Goal: Information Seeking & Learning: Learn about a topic

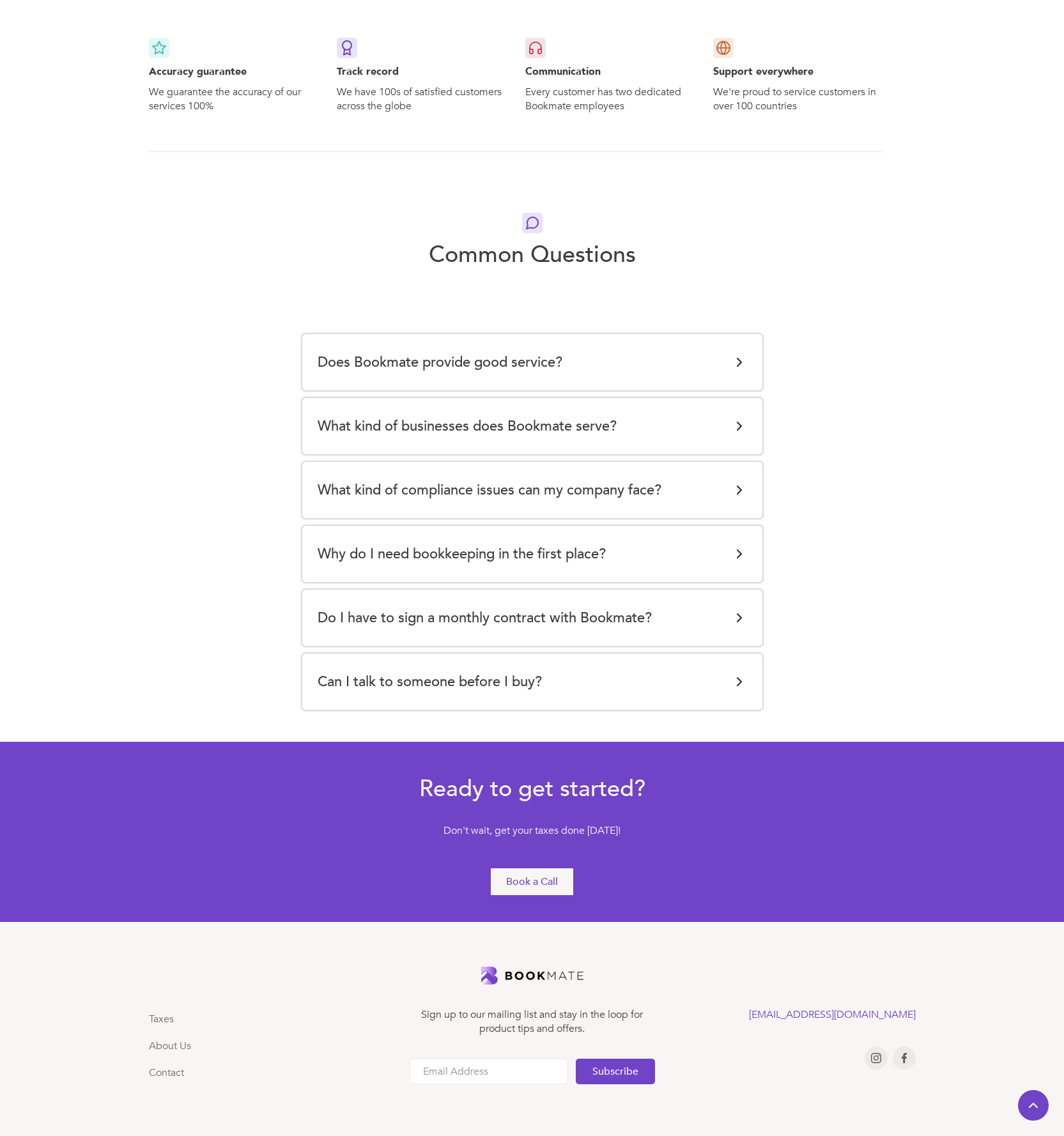
scroll to position [2222, 0]
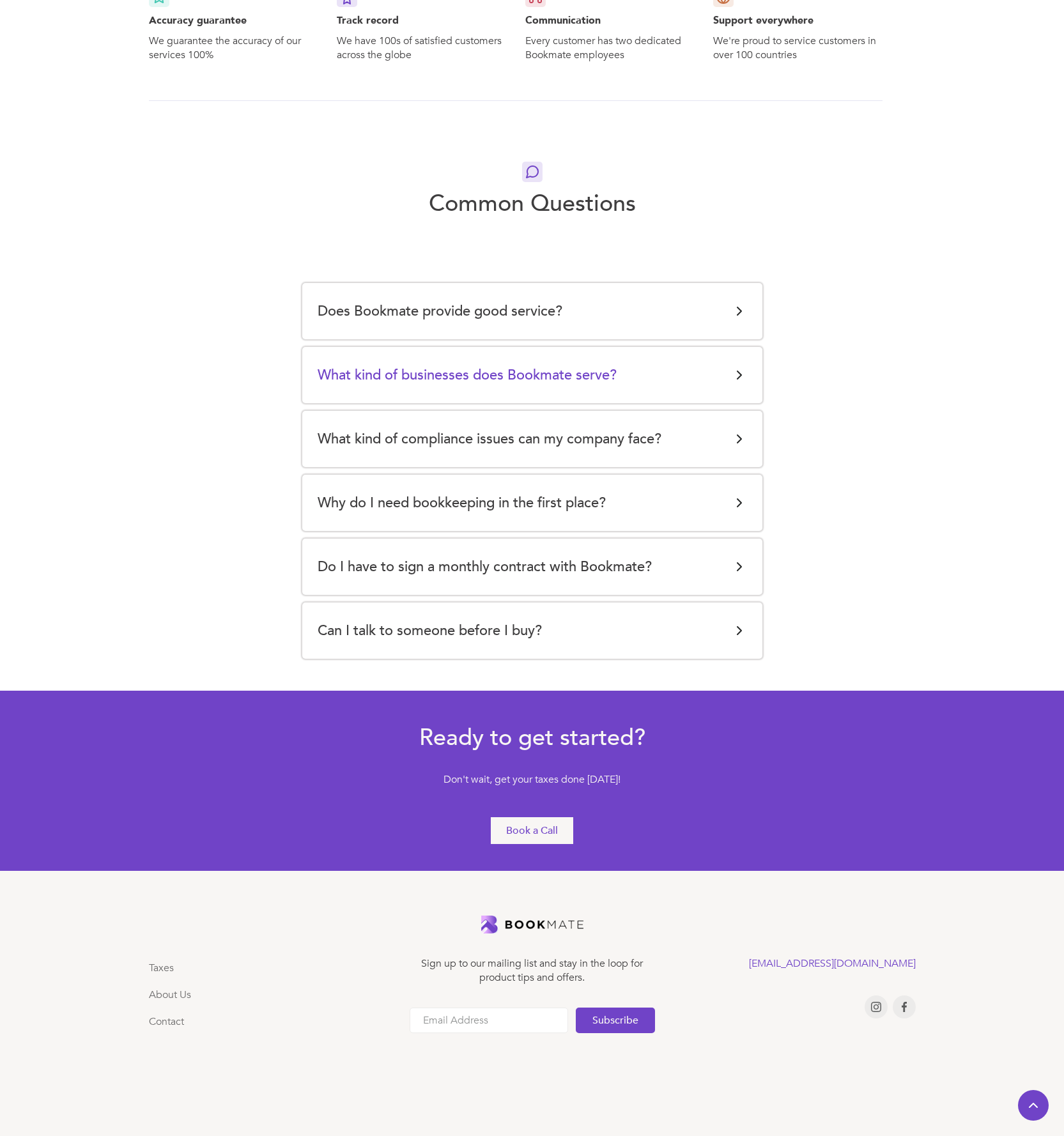
click at [464, 379] on h5 "What kind of businesses does Bookmate serve?" at bounding box center [467, 375] width 299 height 26
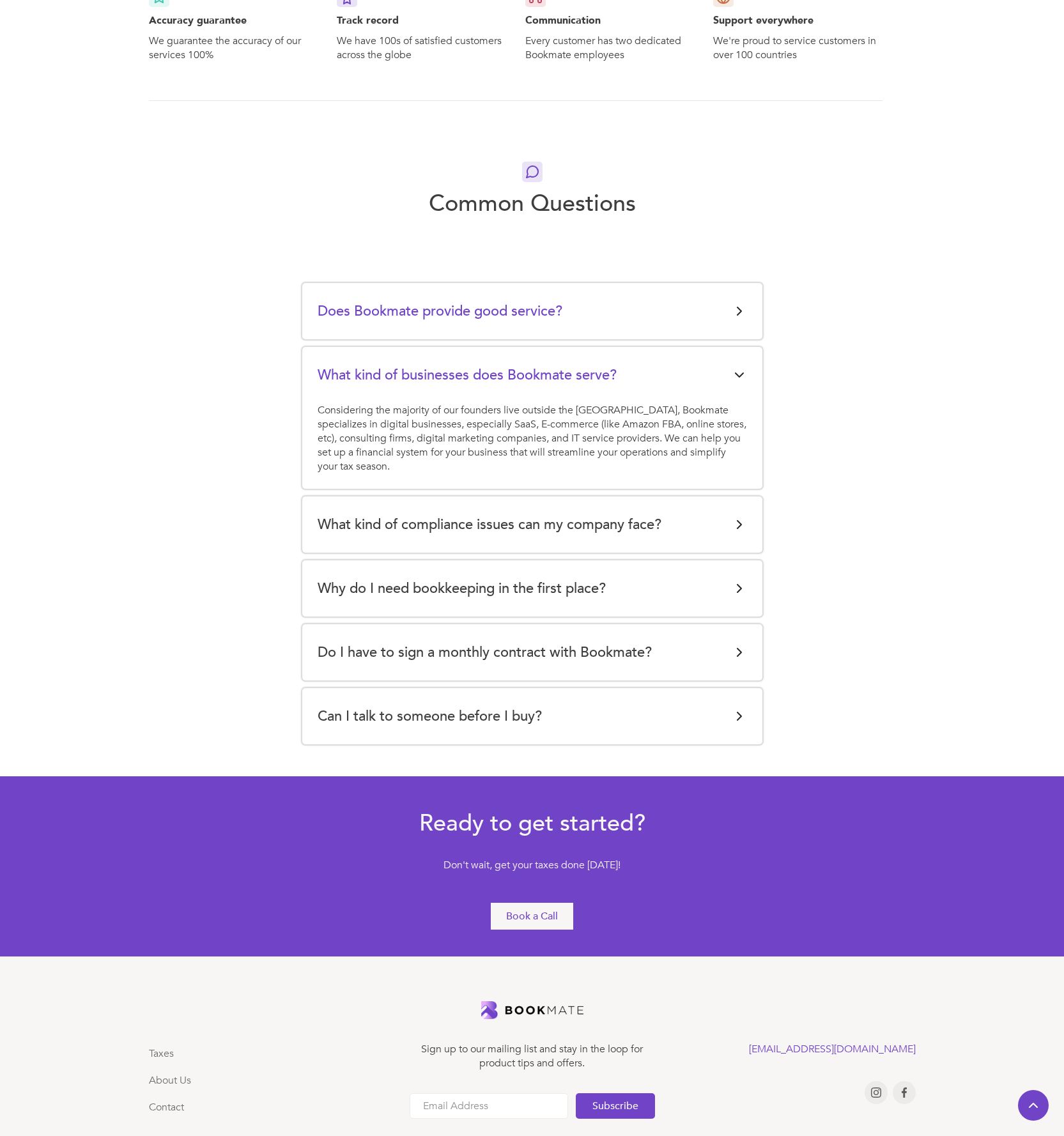
click at [438, 310] on h5 "Does Bookmate provide good service?" at bounding box center [440, 311] width 245 height 26
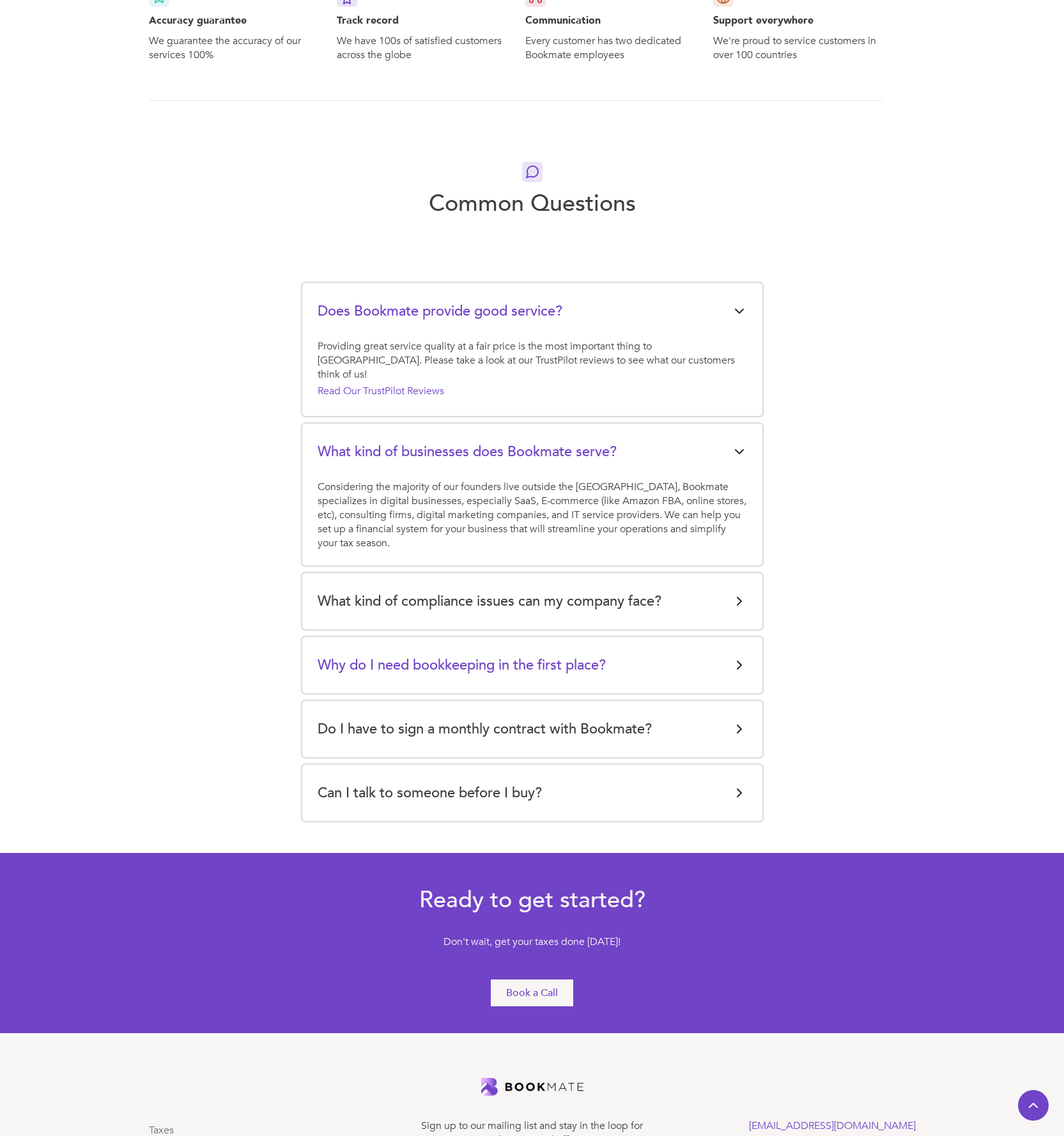
click at [495, 656] on h5 "Why do I need bookkeeping in the first place?" at bounding box center [462, 665] width 288 height 26
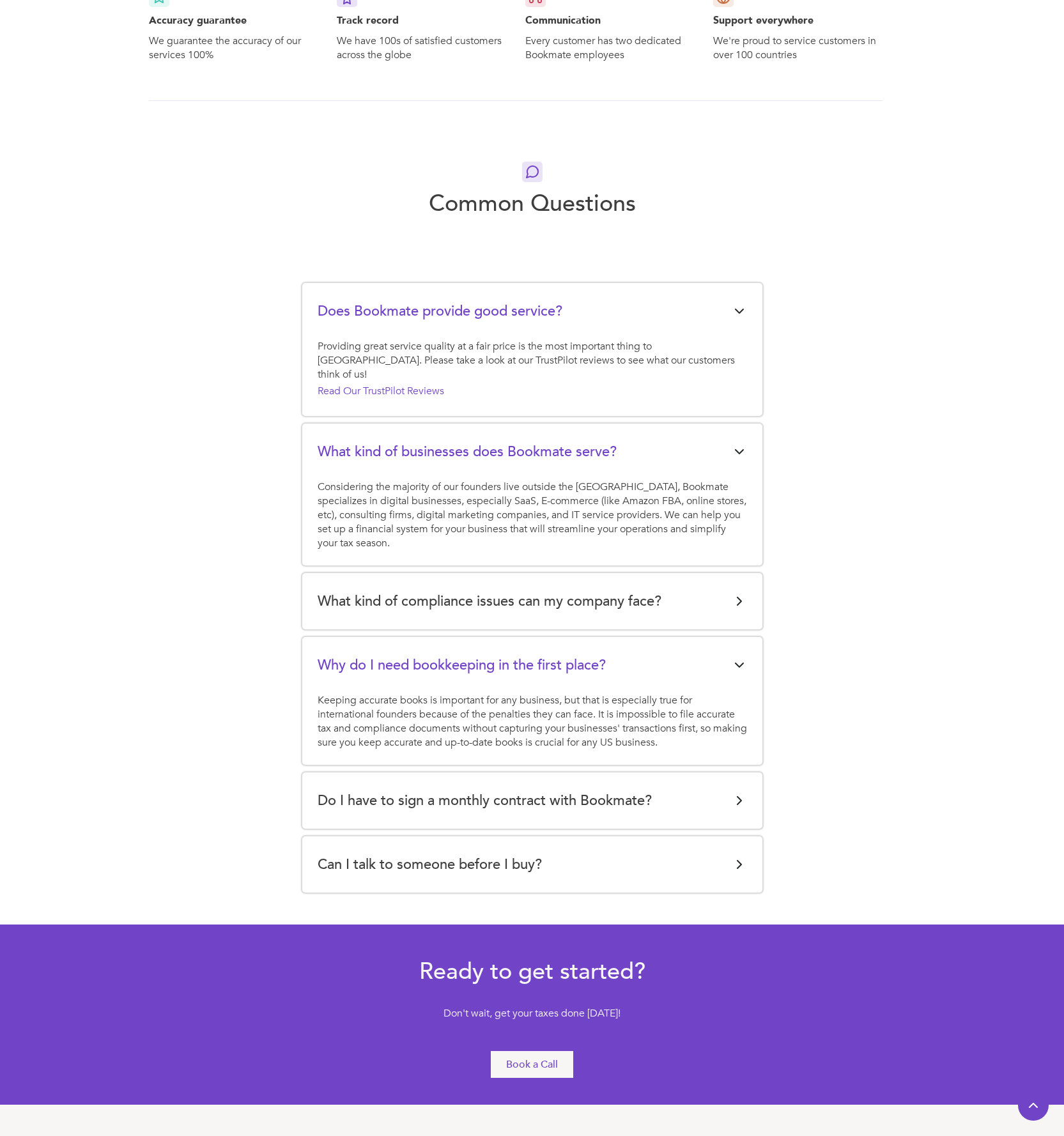
scroll to position [2441, 0]
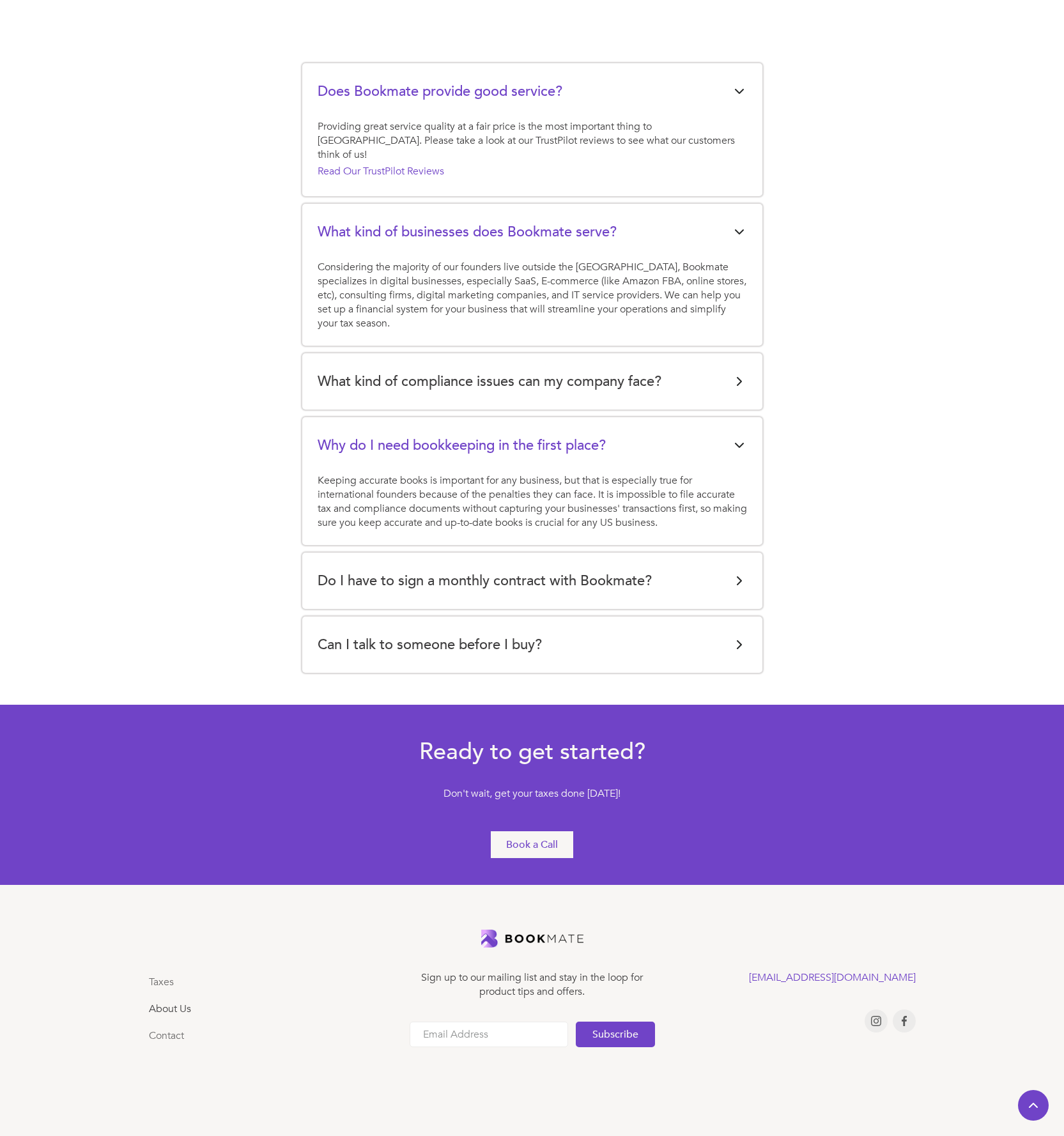
click at [175, 1002] on link "About Us" at bounding box center [170, 1009] width 42 height 14
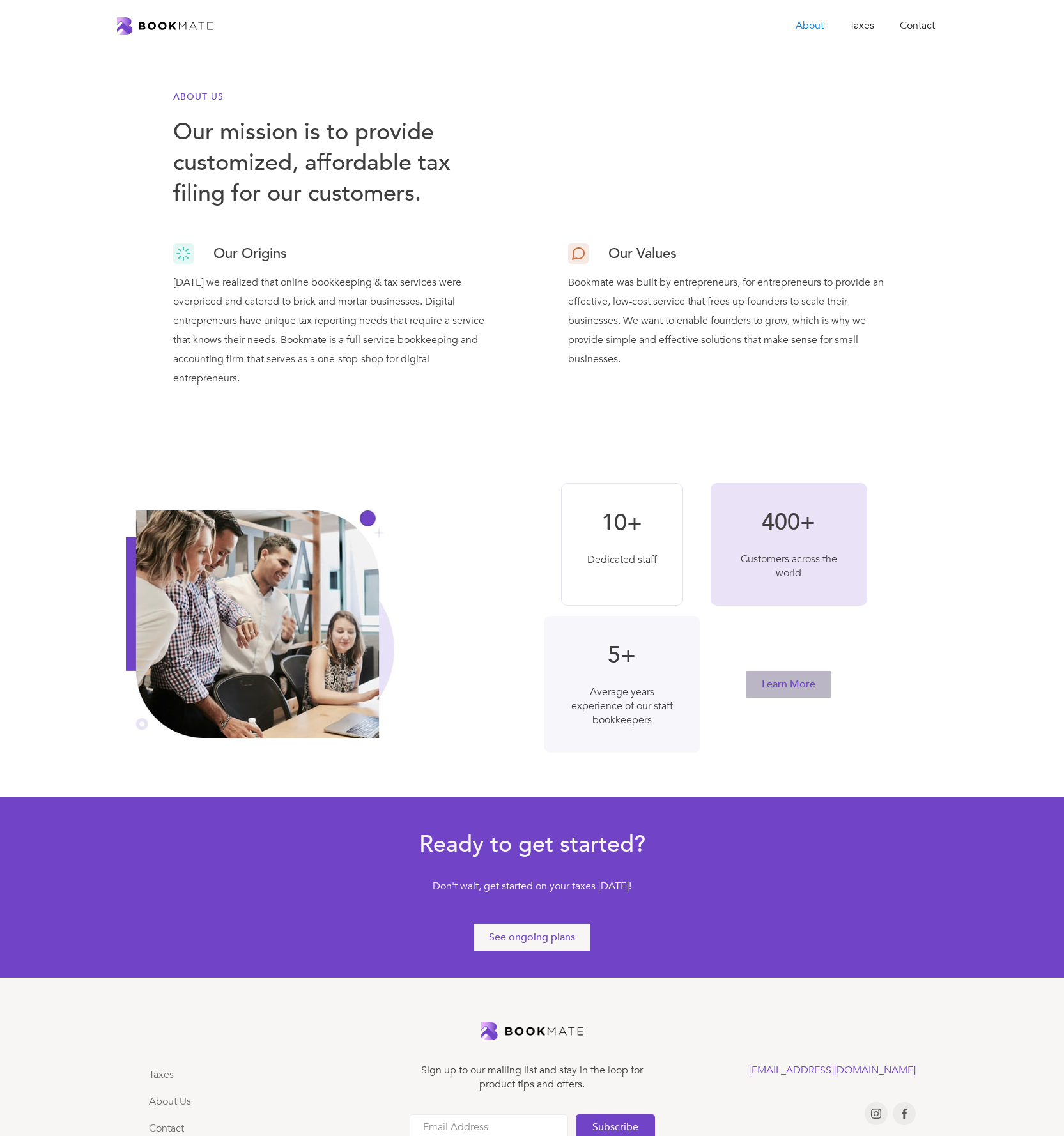
click at [771, 675] on link "Learn More" at bounding box center [789, 684] width 85 height 27
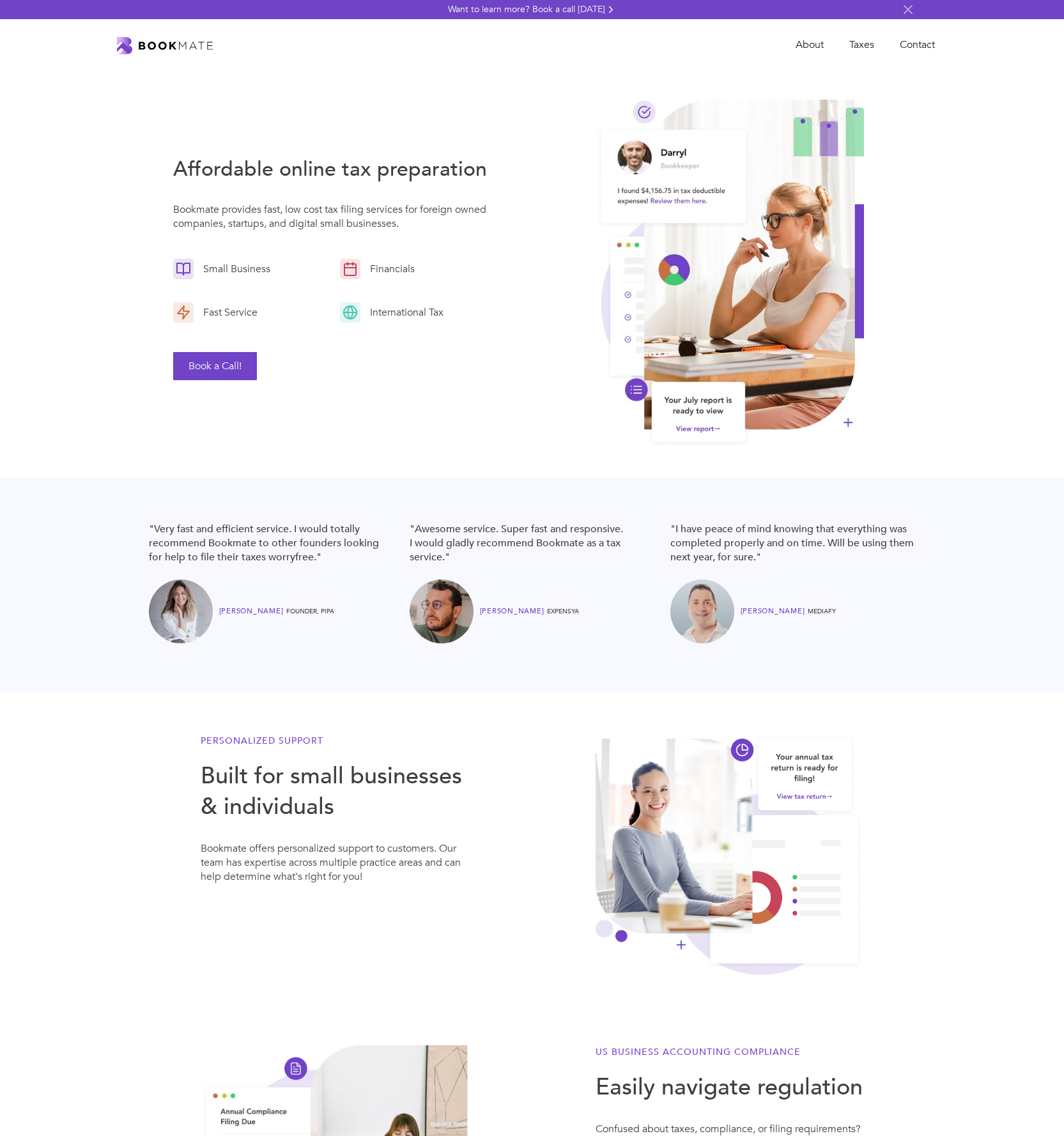
click at [560, 12] on div "Want to learn more? Book a call [DATE]" at bounding box center [527, 9] width 158 height 12
click at [809, 43] on link "About" at bounding box center [810, 44] width 54 height 26
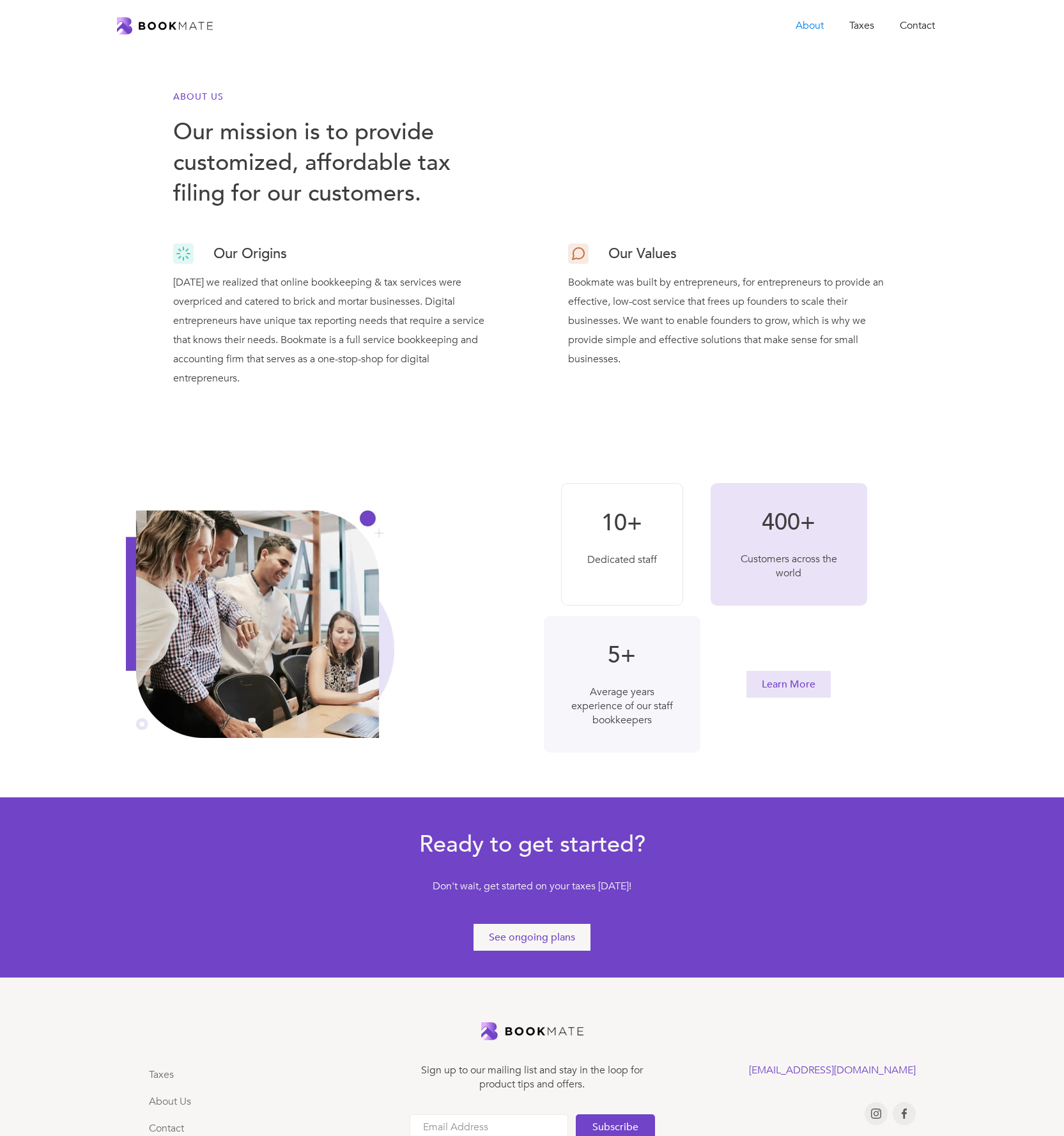
click at [354, 333] on div "Five years ago we realized that online bookkeeping & tax services were overpric…" at bounding box center [334, 327] width 324 height 121
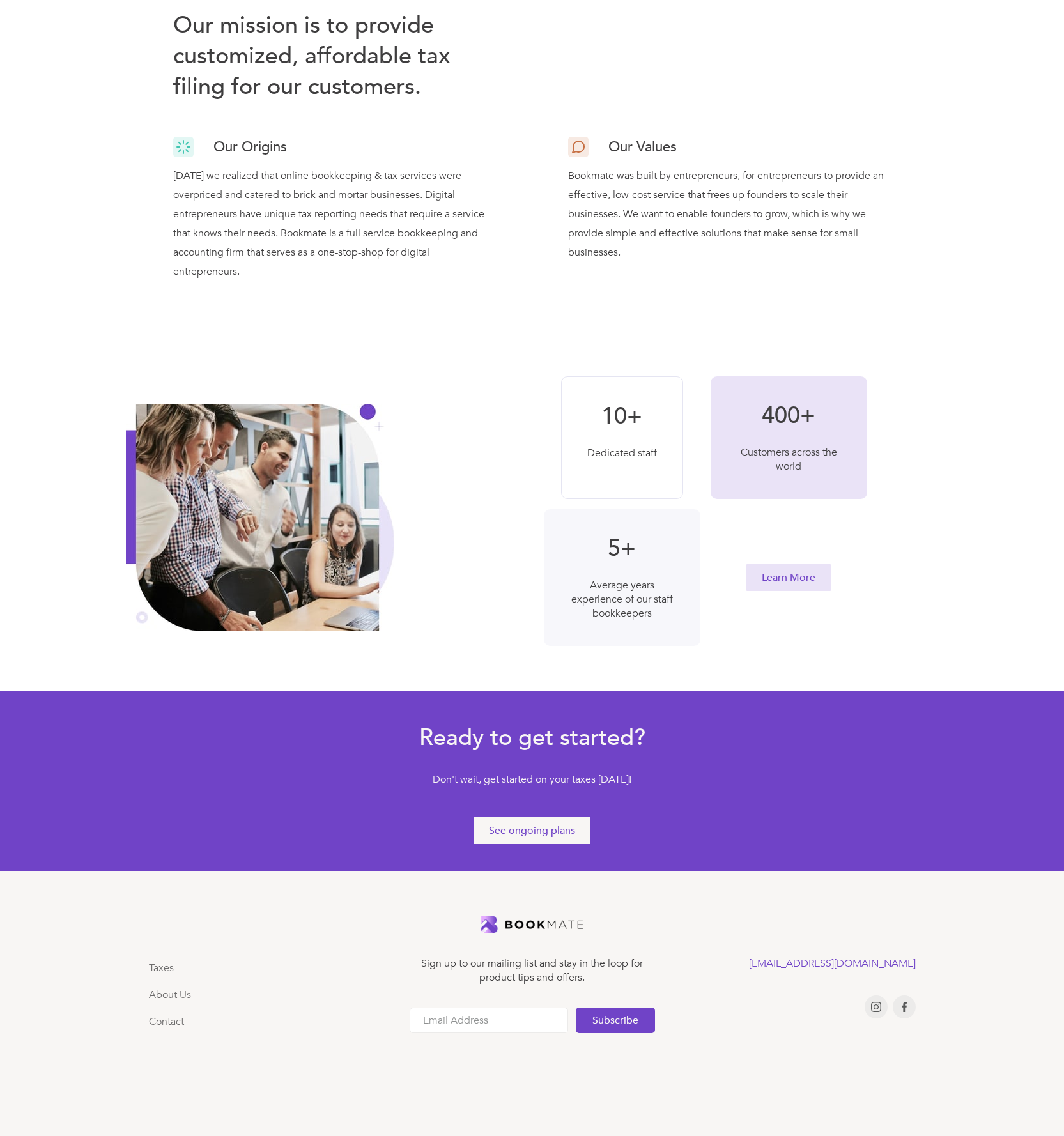
click at [543, 837] on div "See ongoing plans" at bounding box center [532, 830] width 87 height 14
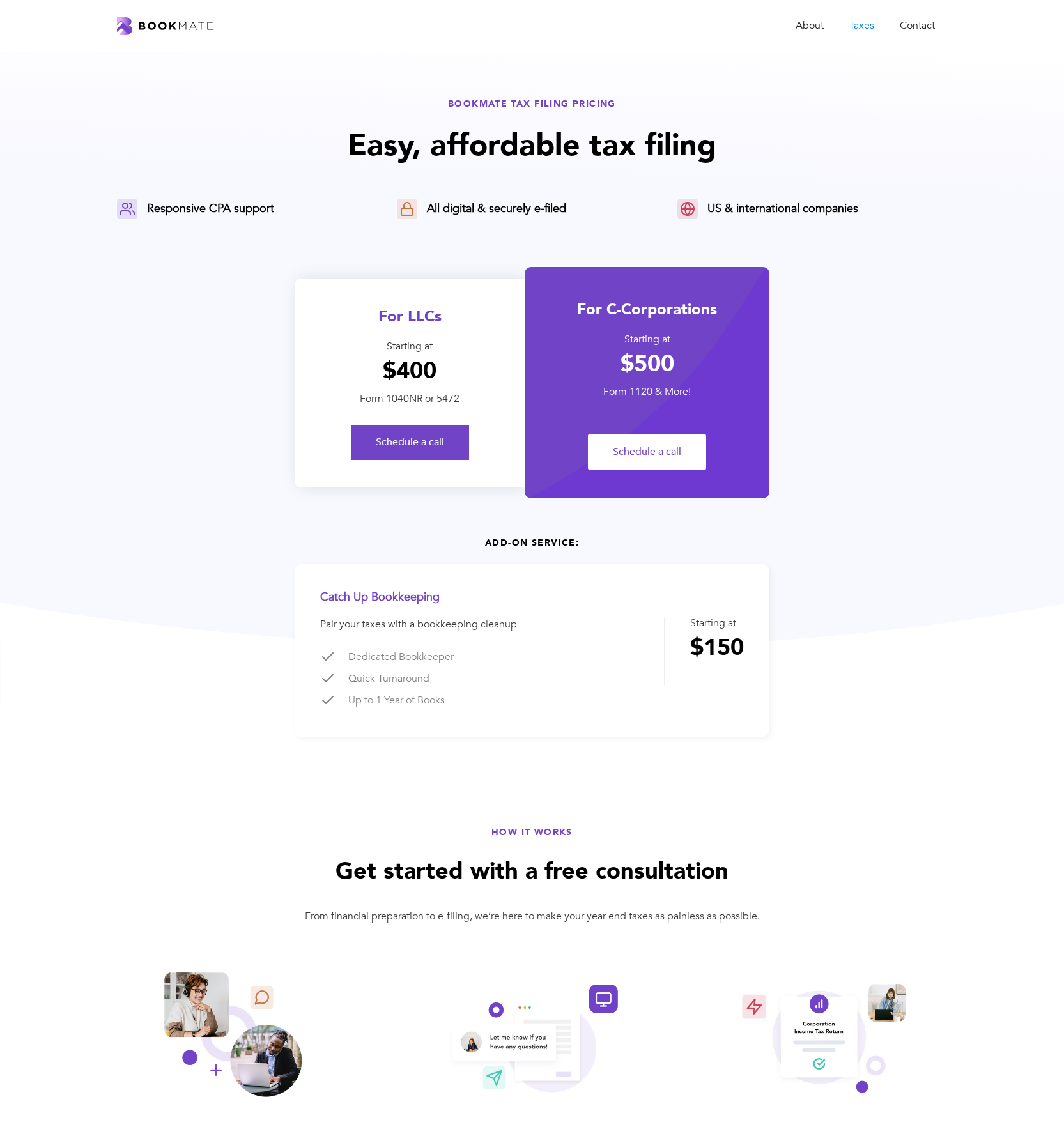
click at [650, 322] on div "For C-Corporations Starting at $500 Form 1120 & More! Schedule a call" at bounding box center [647, 383] width 245 height 232
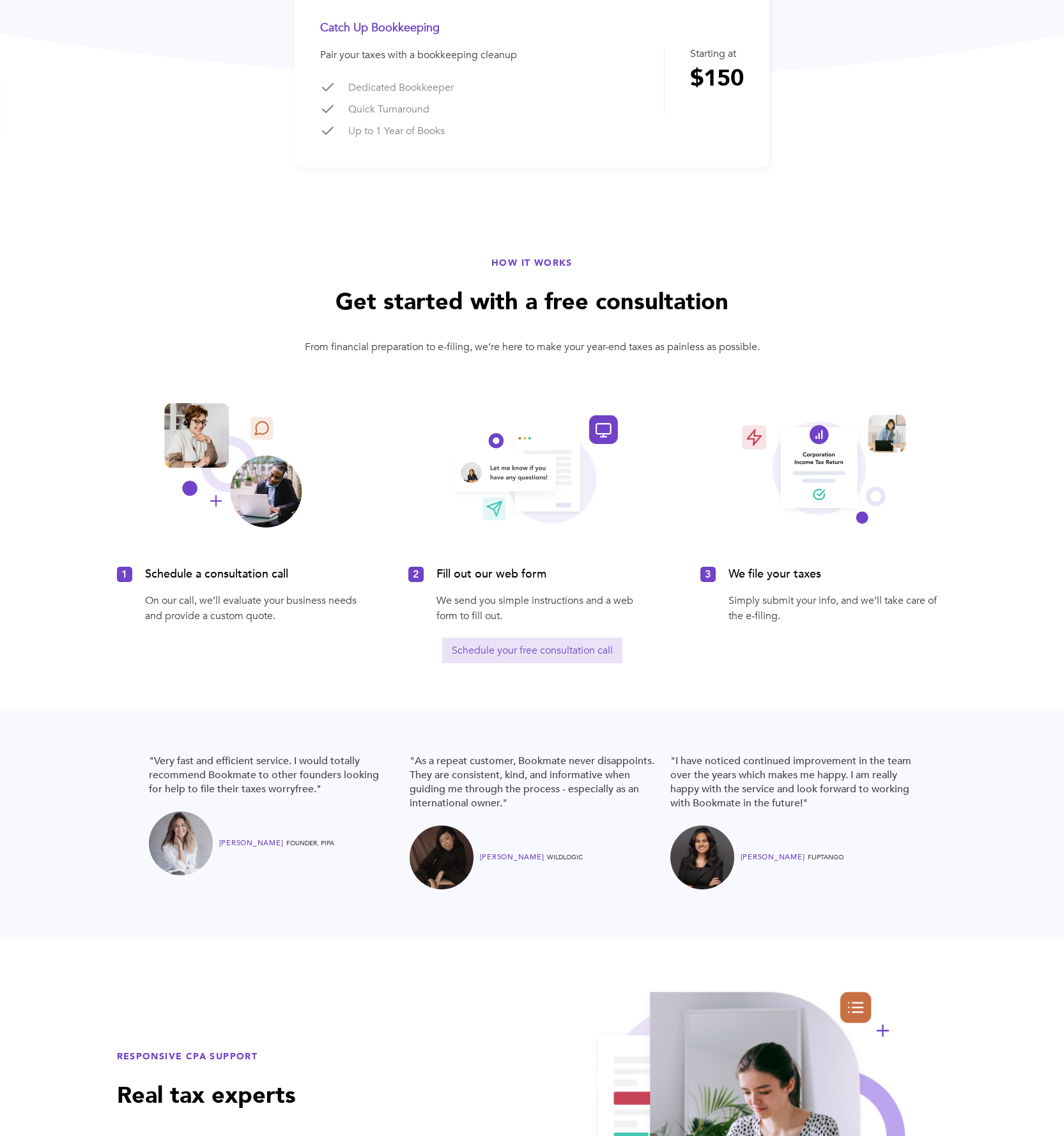
click at [381, 548] on div "Schedule a consultation call On our call, we’ll evaluate your business needs an…" at bounding box center [532, 507] width 831 height 232
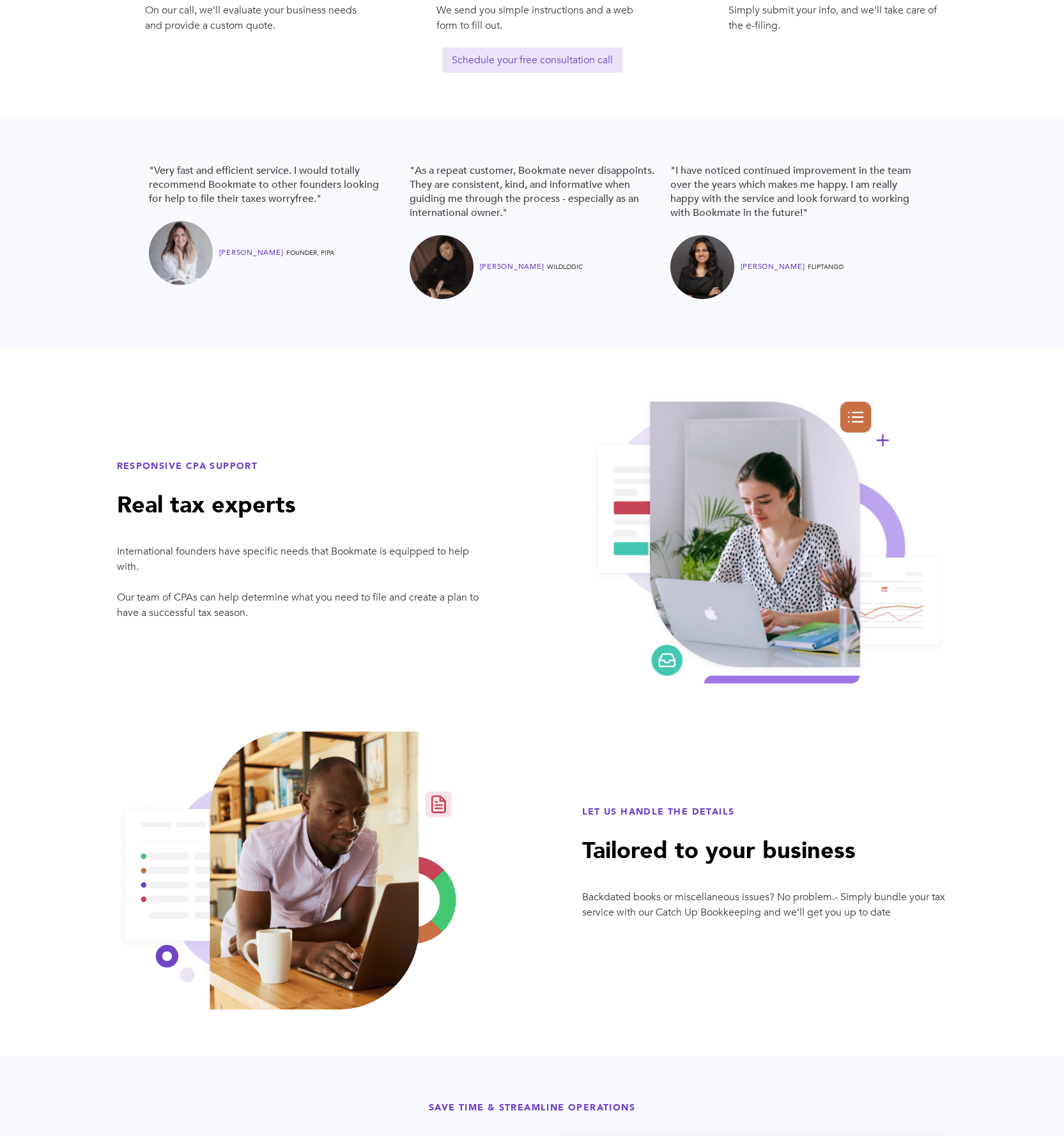
scroll to position [1335, 0]
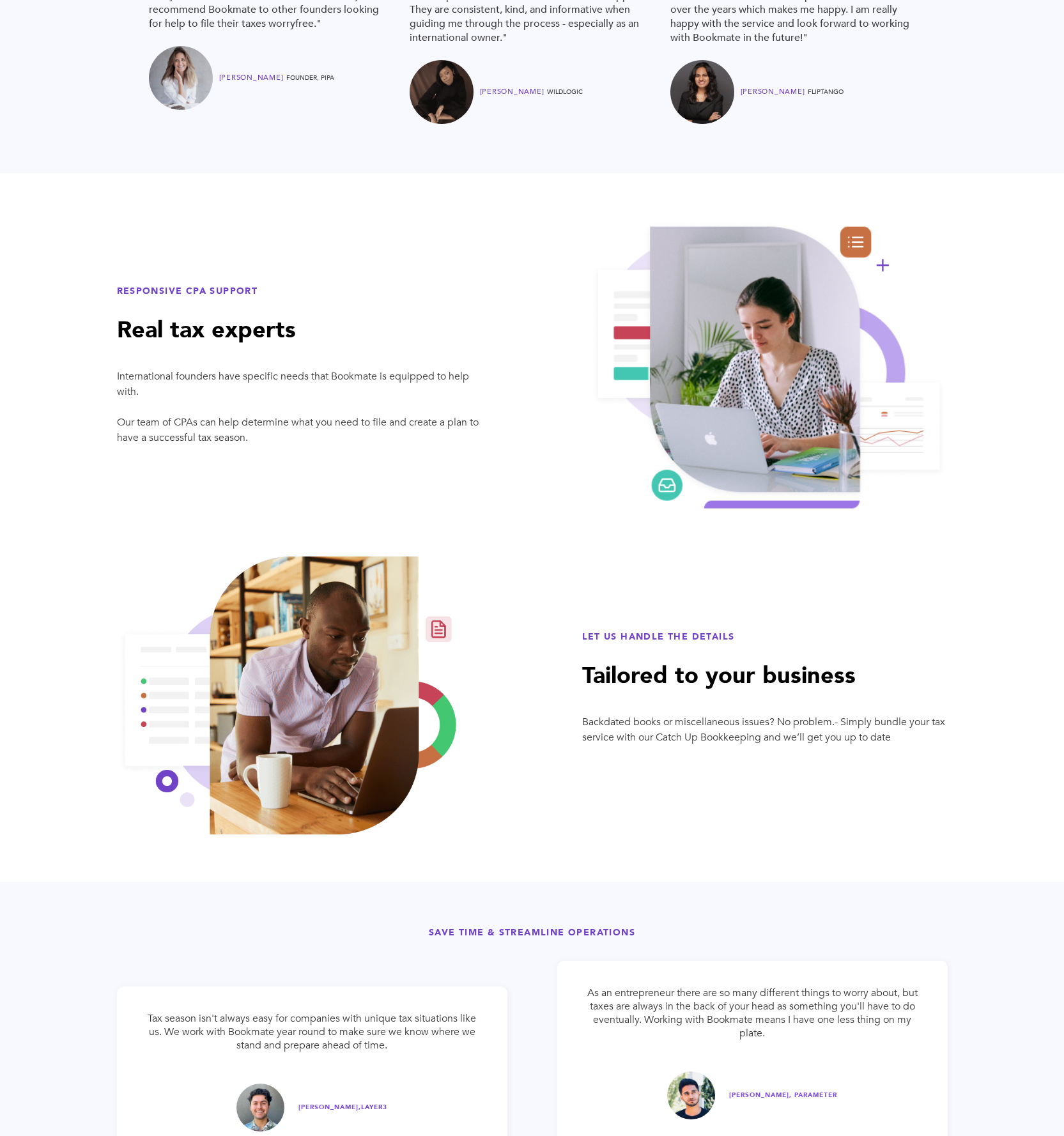
click at [369, 517] on div "RESPONSIVE CPA SUPPORT Real tax experts International founders have specific ne…" at bounding box center [532, 372] width 831 height 305
